Goal: Information Seeking & Learning: Check status

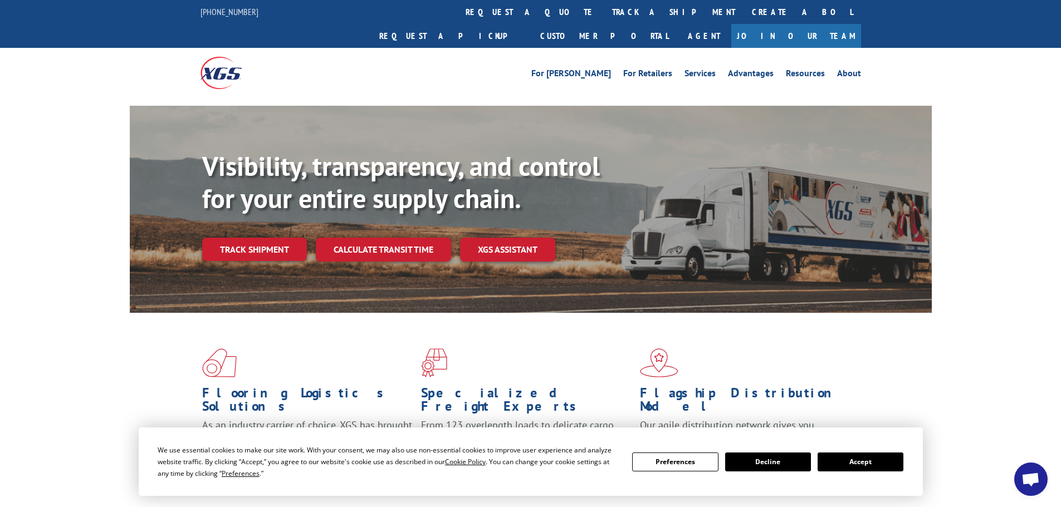
click at [849, 462] on button "Accept" at bounding box center [861, 462] width 86 height 19
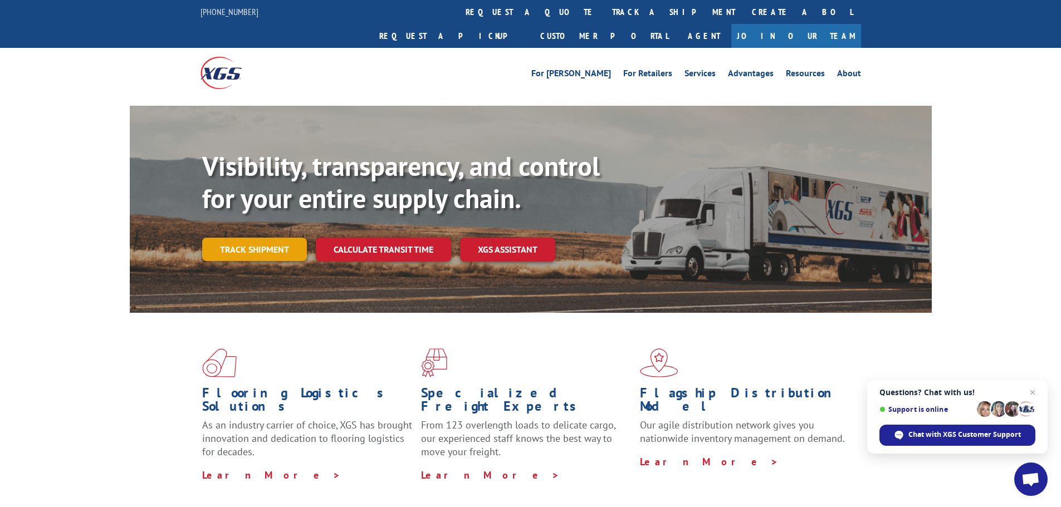
click at [233, 238] on link "Track shipment" at bounding box center [254, 249] width 105 height 23
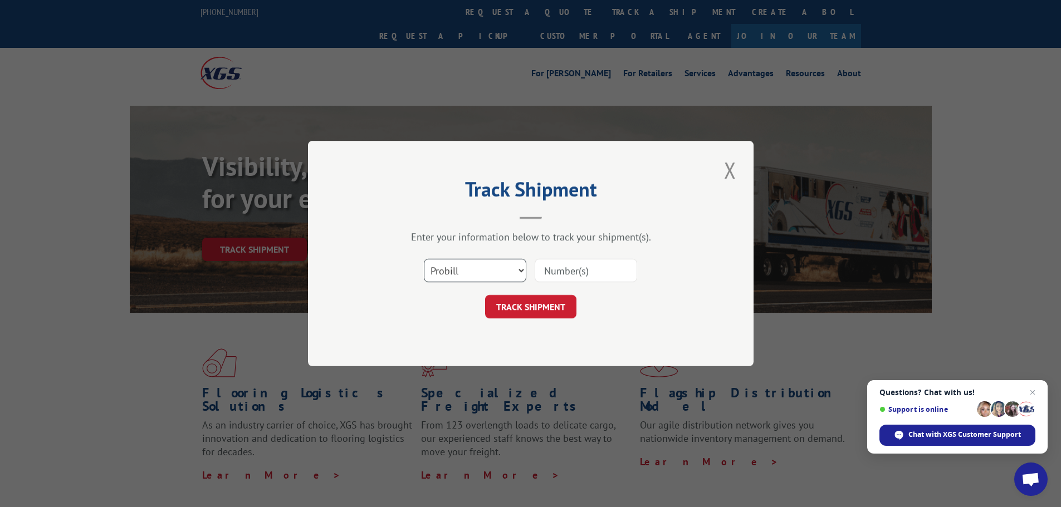
click at [458, 268] on select "Select category... Probill BOL PO" at bounding box center [475, 270] width 102 height 23
select select "bol"
click at [424, 259] on select "Select category... Probill BOL PO" at bounding box center [475, 270] width 102 height 23
click at [560, 273] on input at bounding box center [586, 270] width 102 height 23
paste input "4860080"
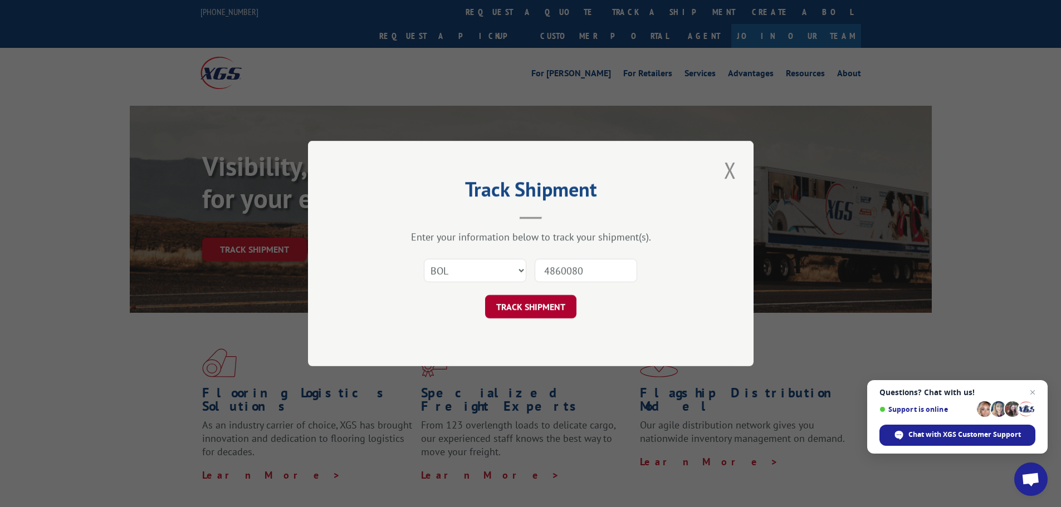
type input "4860080"
click at [545, 305] on button "TRACK SHIPMENT" at bounding box center [530, 306] width 91 height 23
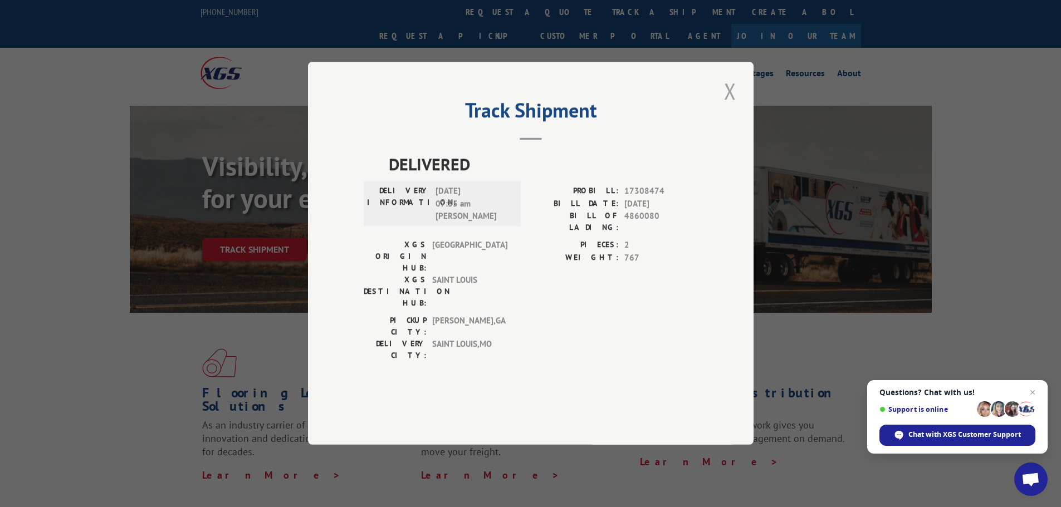
click at [730, 106] on button "Close modal" at bounding box center [730, 91] width 19 height 31
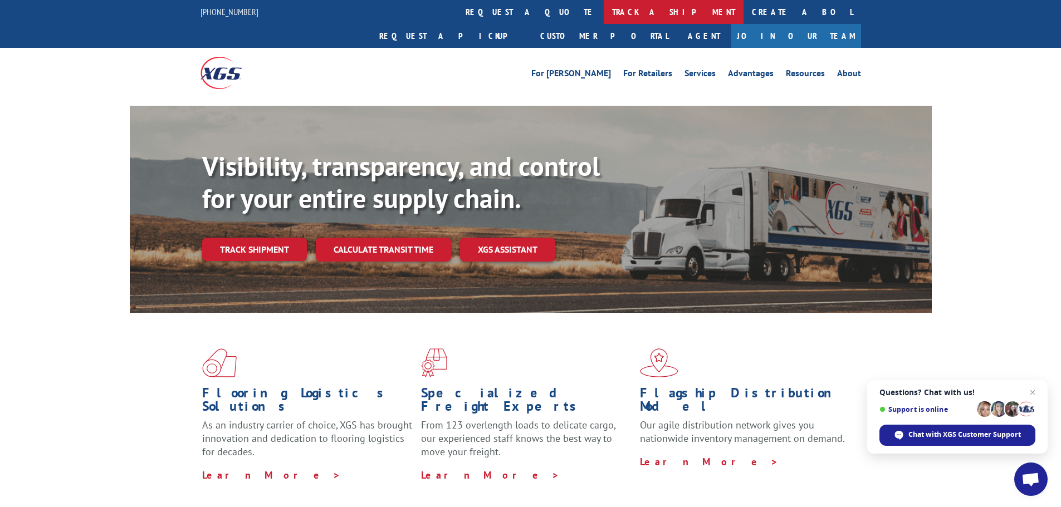
click at [604, 9] on link "track a shipment" at bounding box center [674, 12] width 140 height 24
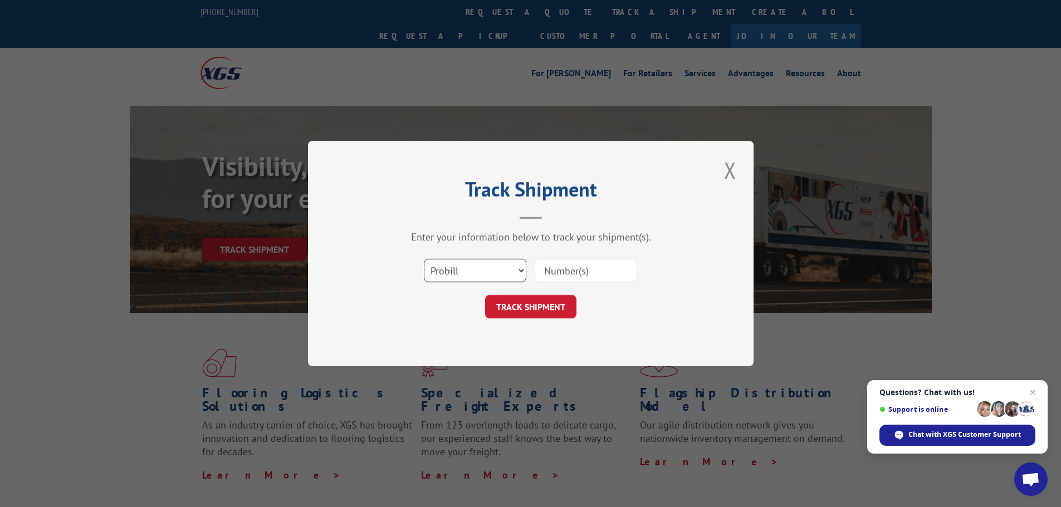
click at [466, 273] on select "Select category... Probill BOL PO" at bounding box center [475, 270] width 102 height 23
select select "bol"
click at [424, 259] on select "Select category... Probill BOL PO" at bounding box center [475, 270] width 102 height 23
click at [545, 270] on input at bounding box center [586, 270] width 102 height 23
paste input "4856091"
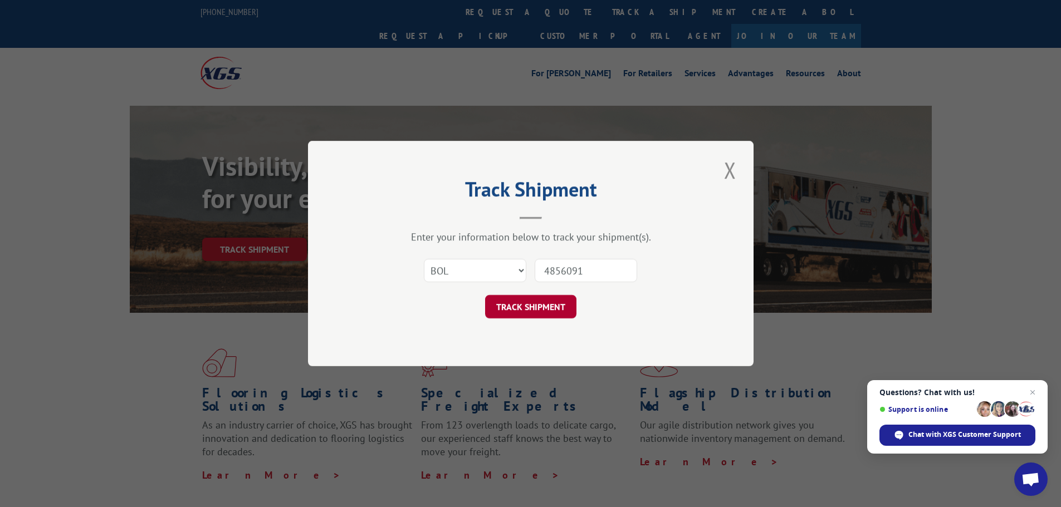
type input "4856091"
click at [526, 310] on button "TRACK SHIPMENT" at bounding box center [530, 306] width 91 height 23
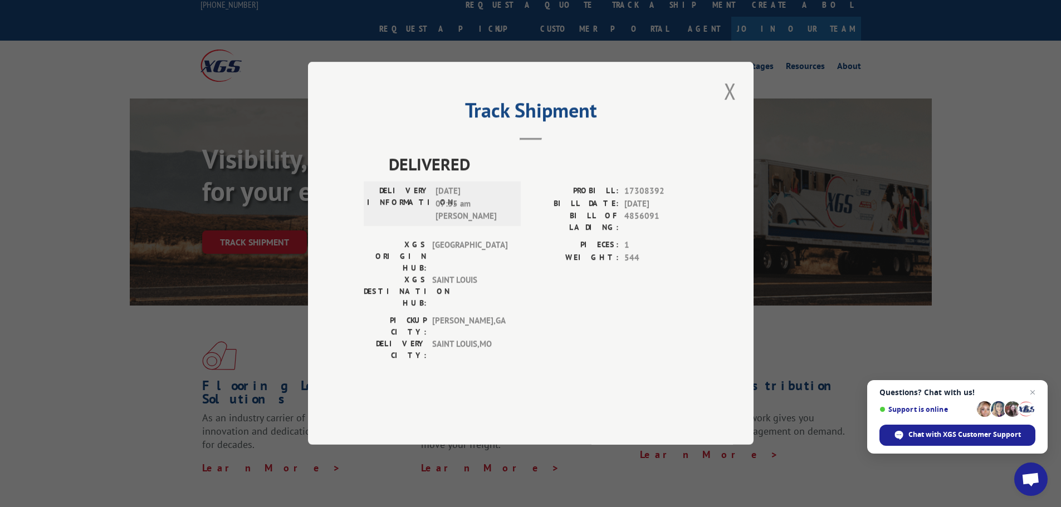
scroll to position [56, 0]
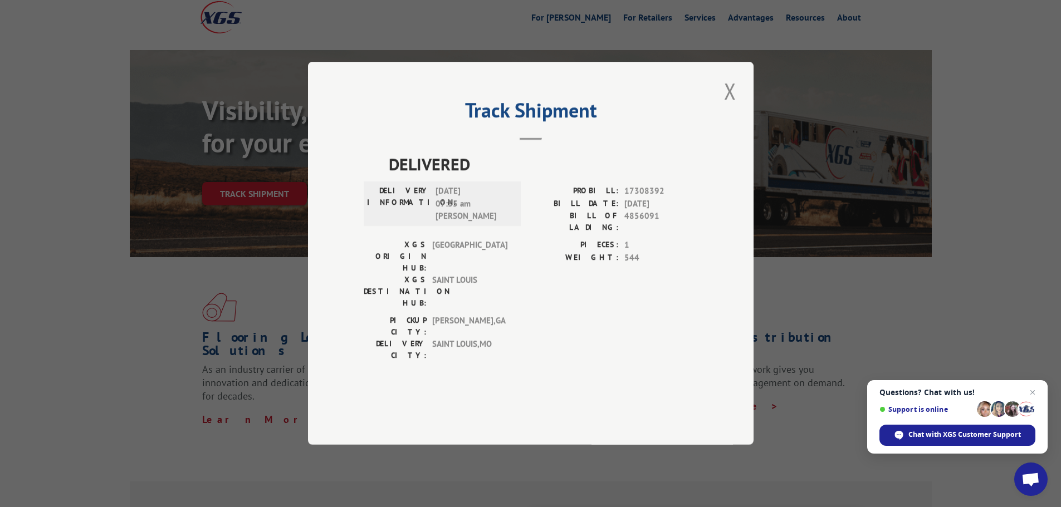
click at [730, 106] on button "Close modal" at bounding box center [730, 91] width 19 height 31
